Goal: Register for event/course

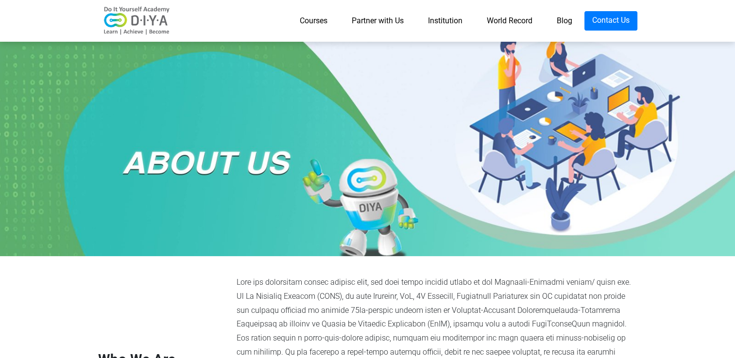
click at [313, 15] on link "Courses" at bounding box center [314, 20] width 52 height 19
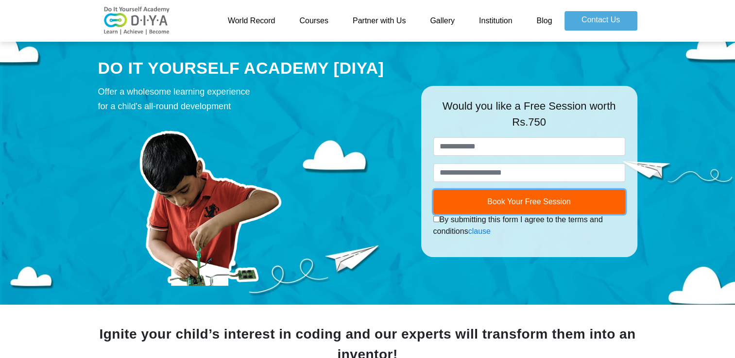
click at [524, 196] on button "Book Your Free Session" at bounding box center [529, 202] width 192 height 24
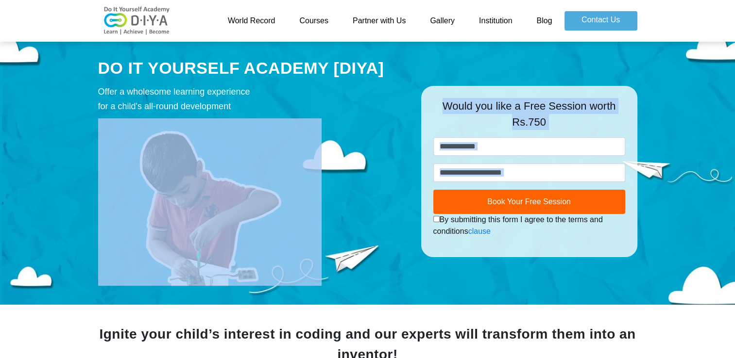
drag, startPoint x: 260, startPoint y: 298, endPoint x: 743, endPoint y: -11, distance: 573.2
